Goal: Obtain resource: Obtain resource

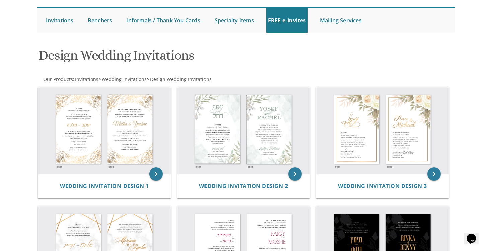
scroll to position [59, 0]
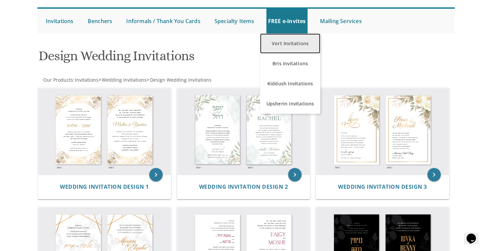
click at [288, 42] on link "Vort Invitations" at bounding box center [290, 43] width 60 height 20
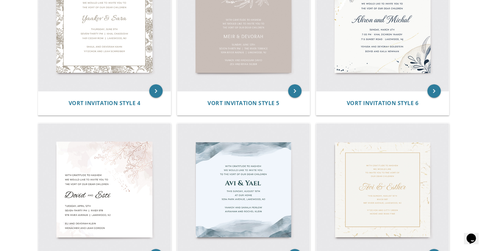
scroll to position [134, 0]
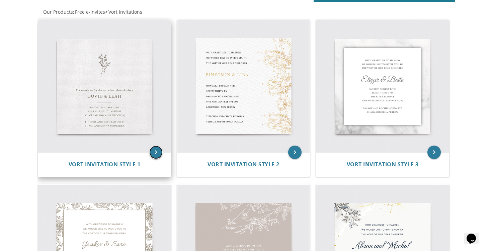
click at [155, 153] on icon "keyboard_arrow_right" at bounding box center [155, 152] width 13 height 13
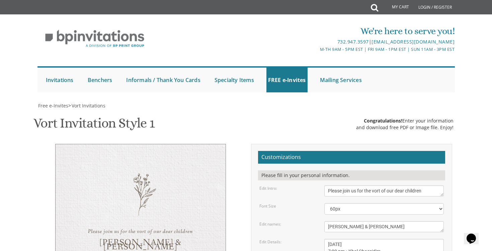
click at [333, 221] on textarea "Dovid & Leah" at bounding box center [384, 226] width 120 height 11
click at [367, 221] on textarea "Dovid & Leah" at bounding box center [384, 226] width 120 height 11
type textarea "Shimon Meir & Ariela"
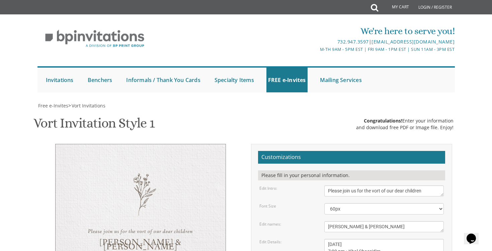
drag, startPoint x: 369, startPoint y: 149, endPoint x: 348, endPoint y: 149, distance: 21.8
click at [348, 239] on textarea "Sunday, January 23rd 7:00 pm • Khal Chassidim 1401 Cedar Row • Lakewood, NJ" at bounding box center [384, 251] width 120 height 25
click at [374, 239] on textarea "Sunday, January 23rd 7:00 pm • Khal Chassidim 1401 Cedar Row • Lakewood, NJ" at bounding box center [384, 251] width 120 height 25
drag, startPoint x: 350, startPoint y: 157, endPoint x: 386, endPoint y: 157, distance: 35.8
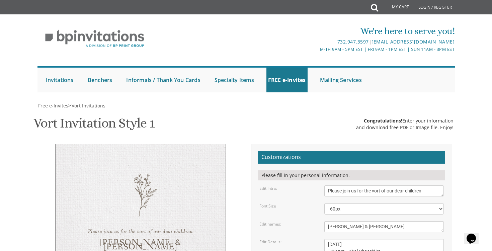
click at [386, 239] on textarea "Sunday, January 23rd 7:00 pm • Khal Chassidim 1401 Cedar Row • Lakewood, NJ" at bounding box center [384, 251] width 120 height 25
drag, startPoint x: 327, startPoint y: 163, endPoint x: 439, endPoint y: 163, distance: 111.8
click at [439, 239] on textarea "Sunday, January 23rd 7:00 pm • Khal Chassidim 1401 Cedar Row • Lakewood, NJ" at bounding box center [384, 251] width 120 height 25
paste textarea "9040 W Pico Blvd, Los Angeles, CA 90035"
click at [368, 239] on textarea "Sunday, January 23rd 7:00 pm • Khal Chassidim 1401 Cedar Row • Lakewood, NJ" at bounding box center [384, 251] width 120 height 25
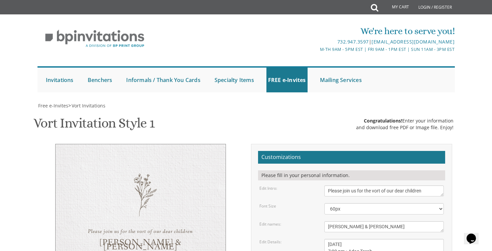
click at [347, 239] on textarea "Sunday, January 23rd 7:00 pm • Khal Chassidim 1401 Cedar Row • Lakewood, NJ" at bounding box center [384, 251] width 120 height 25
click at [367, 239] on textarea "Sunday, January 23rd 7:00 pm • Khal Chassidim 1401 Cedar Row • Lakewood, NJ" at bounding box center [384, 251] width 120 height 25
paste textarea "•"
type textarea "Sunday, October 19th 7:00 pm • Adas Torah 9040 W Pico Blvd • Los Angeles, CA 90…"
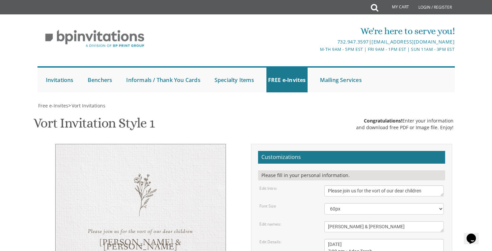
drag, startPoint x: 371, startPoint y: 175, endPoint x: 326, endPoint y: 166, distance: 45.8
type textarea "Nahid Danaei Moshe and Afsoun Kohanchi"
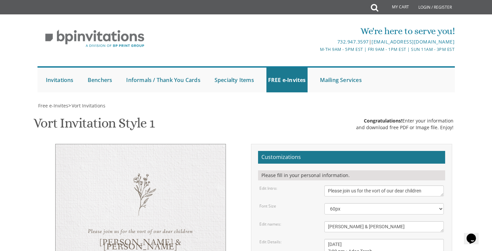
type input "arielak613@gmail.com"
